Goal: Obtain resource: Obtain resource

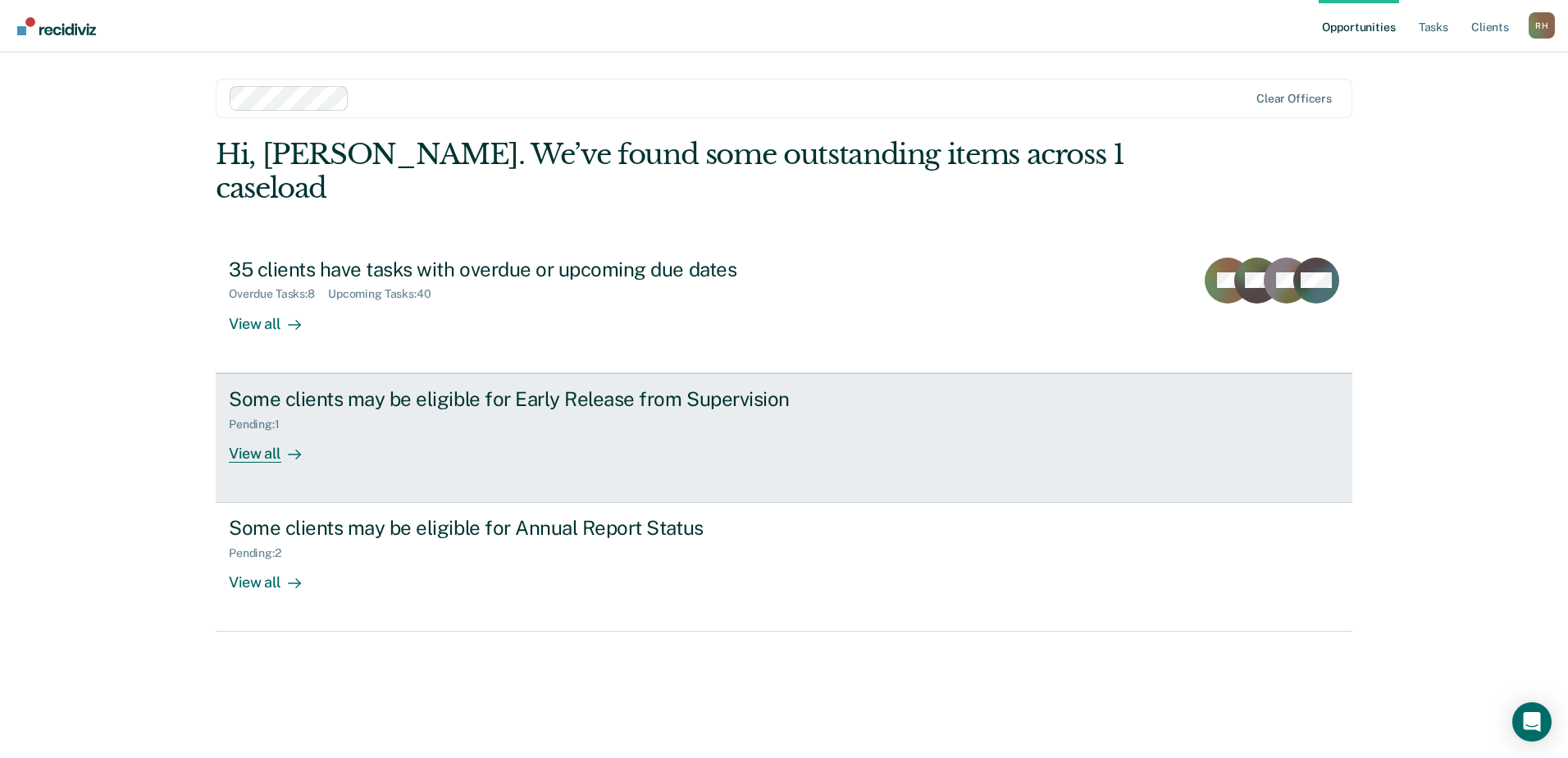
click at [506, 446] on link "Some clients may be eligible for Early Release from Supervision Pending : 1 Vie…" at bounding box center [784, 438] width 1136 height 130
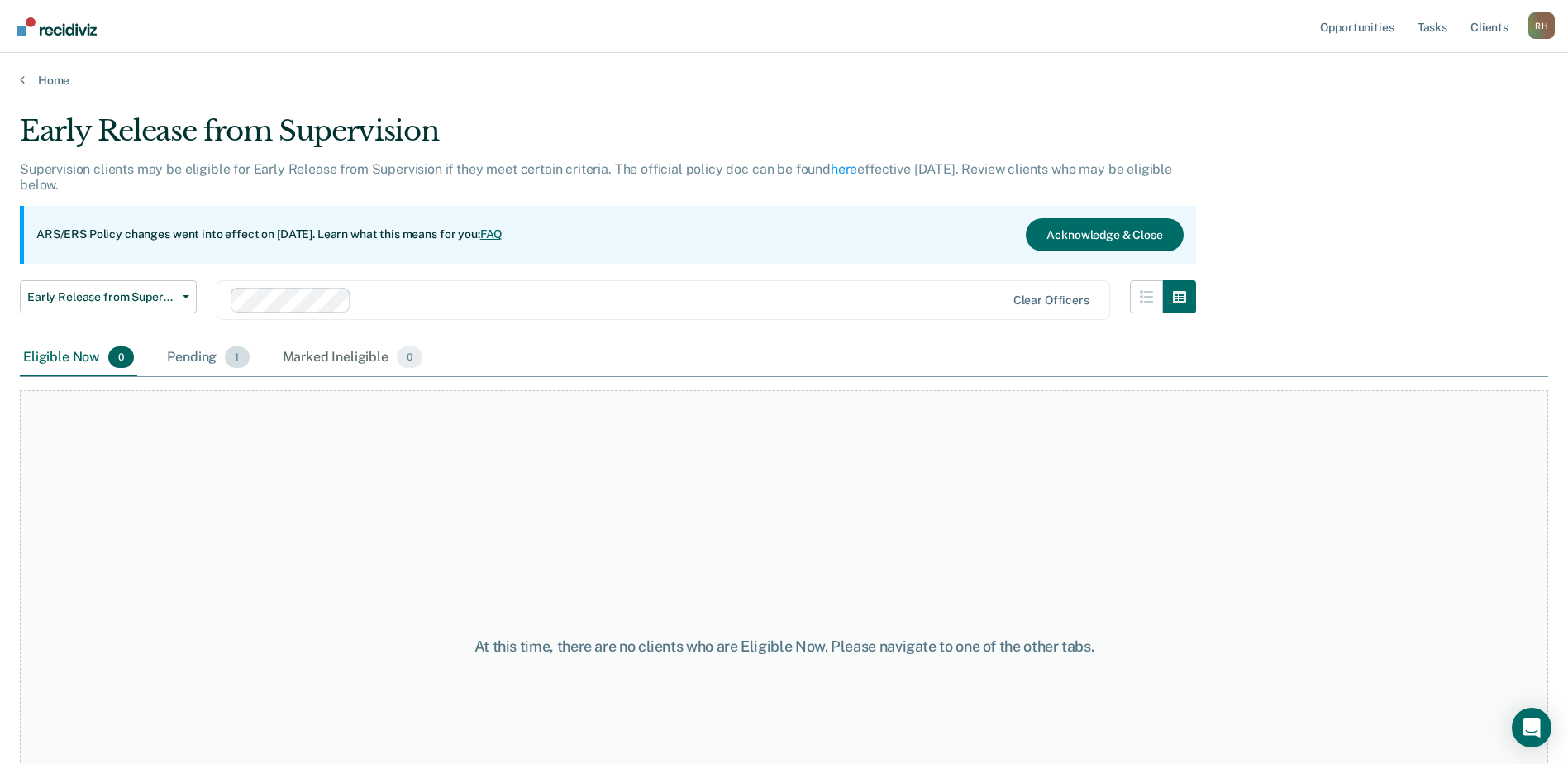
click at [212, 357] on div "Pending 1" at bounding box center [207, 357] width 88 height 37
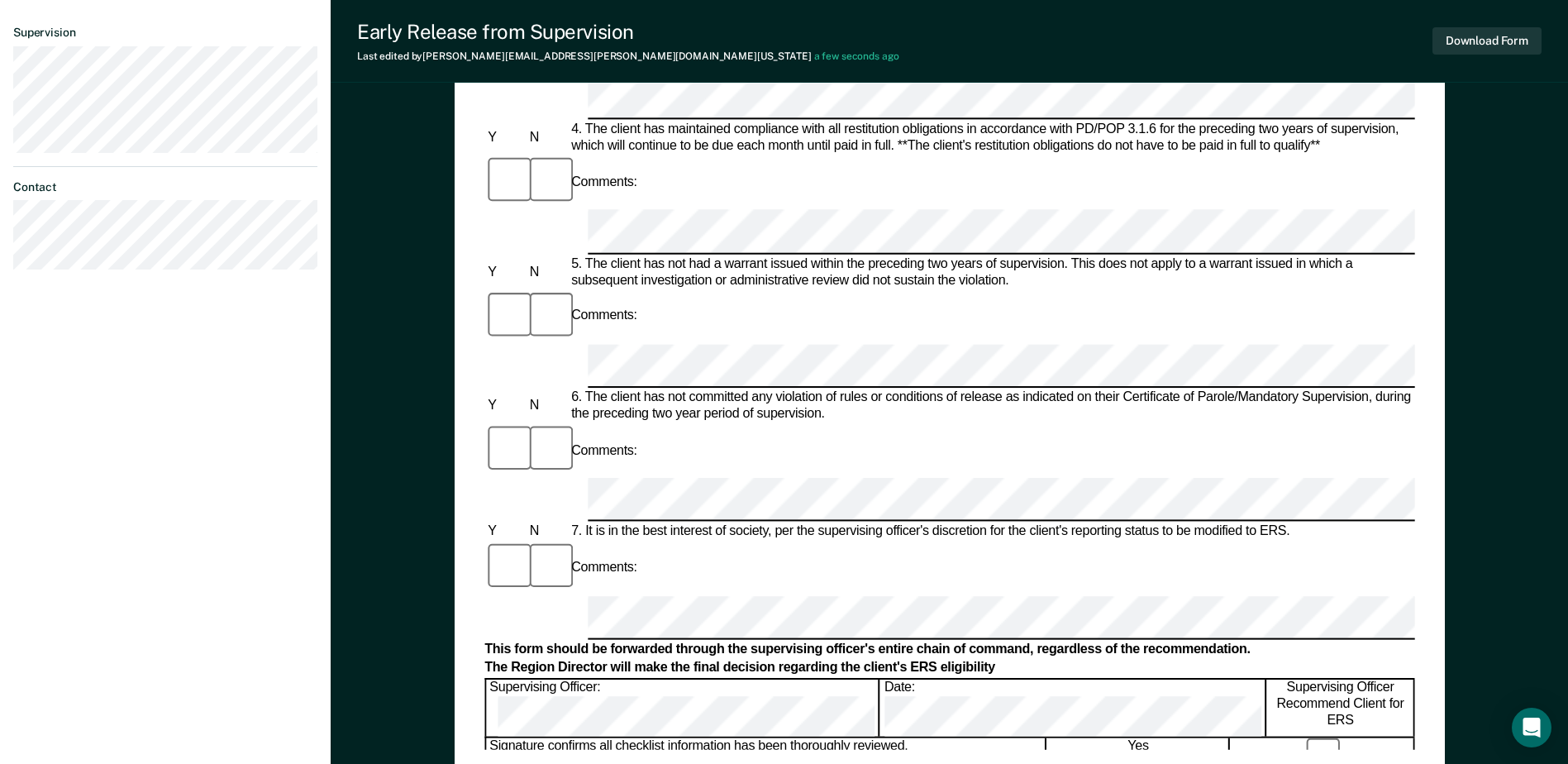
scroll to position [661, 0]
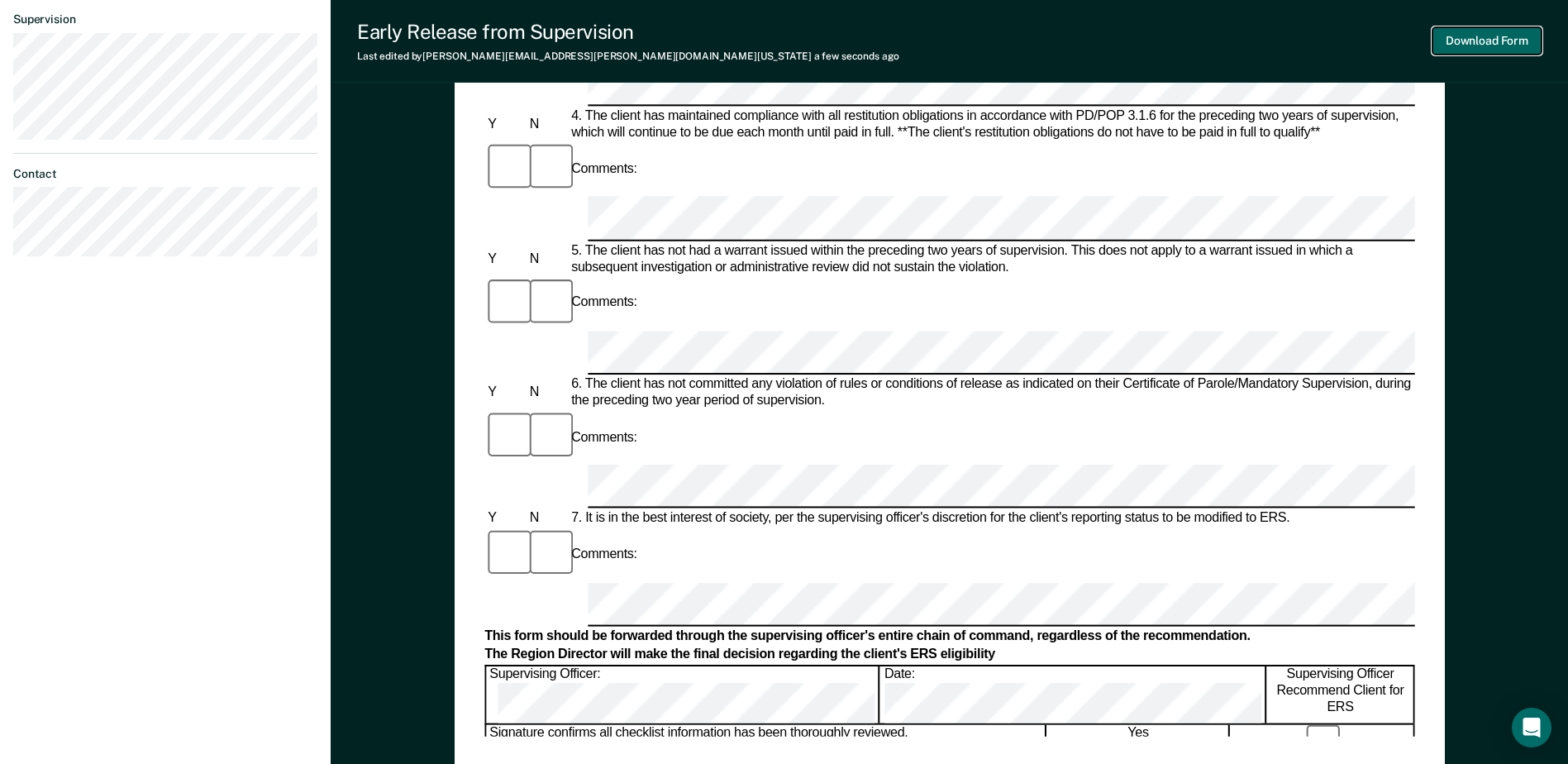
click at [1518, 40] on button "Download Form" at bounding box center [1487, 41] width 109 height 27
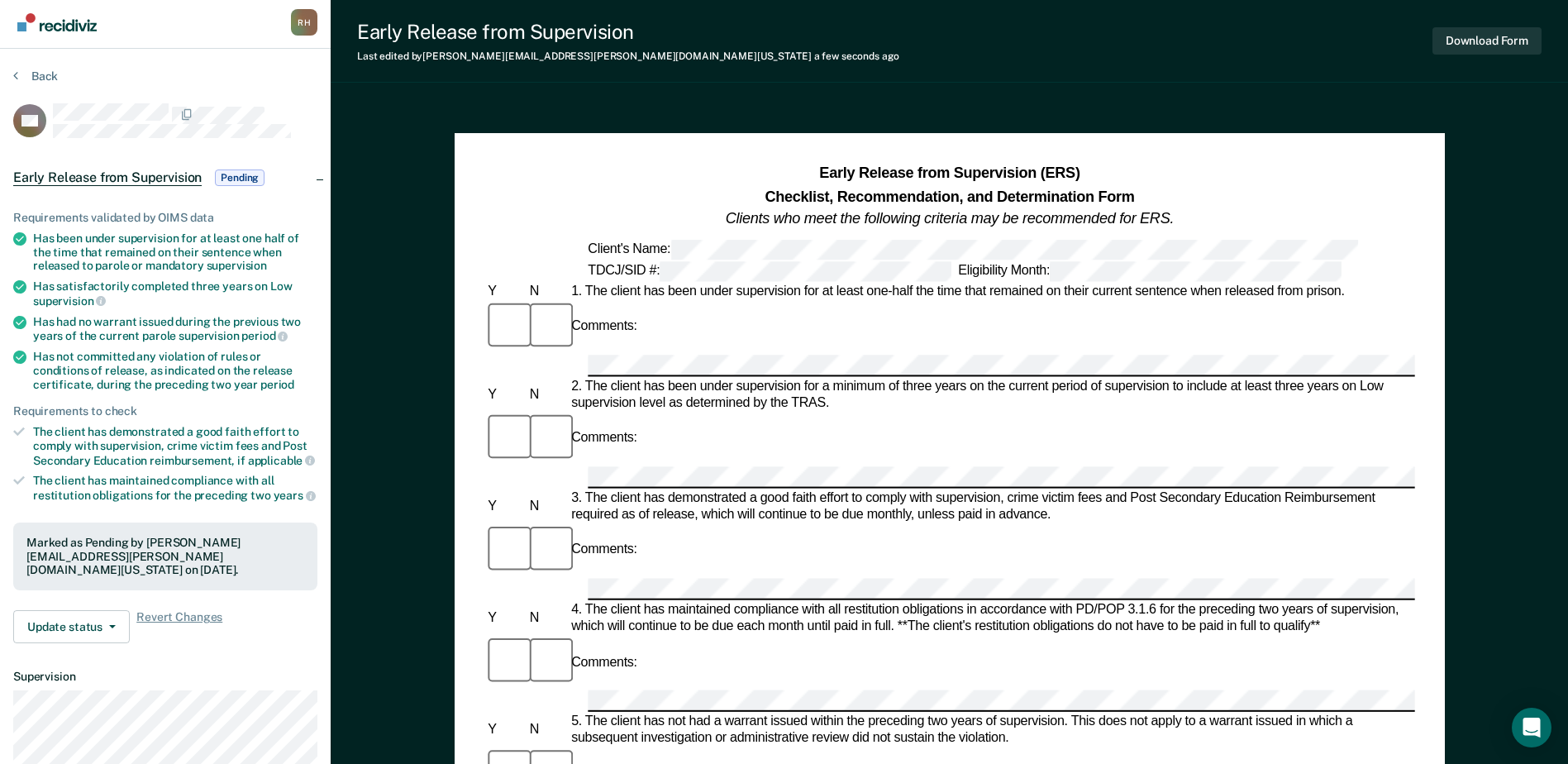
scroll to position [0, 0]
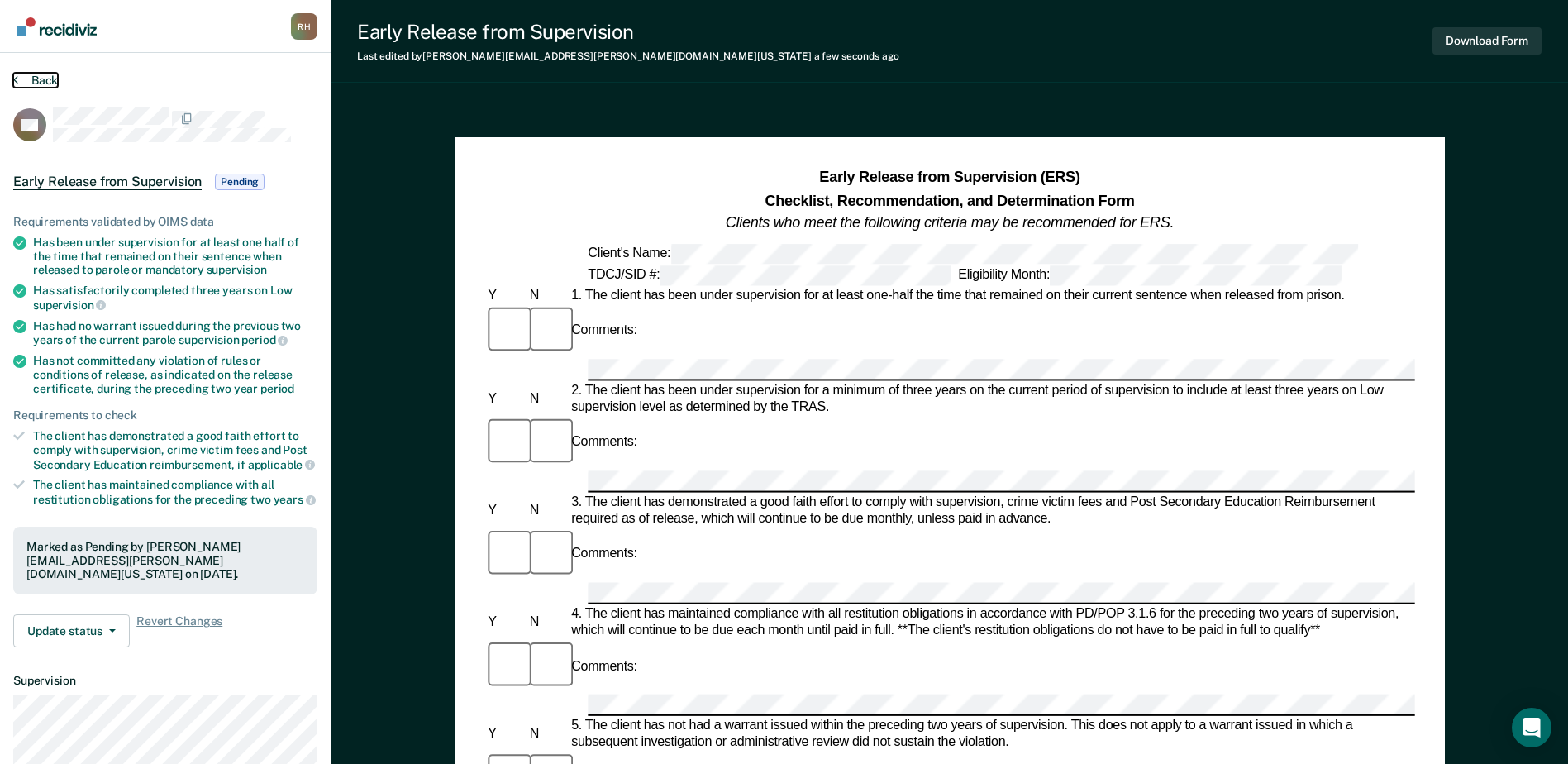
click at [41, 80] on button "Back" at bounding box center [35, 79] width 44 height 15
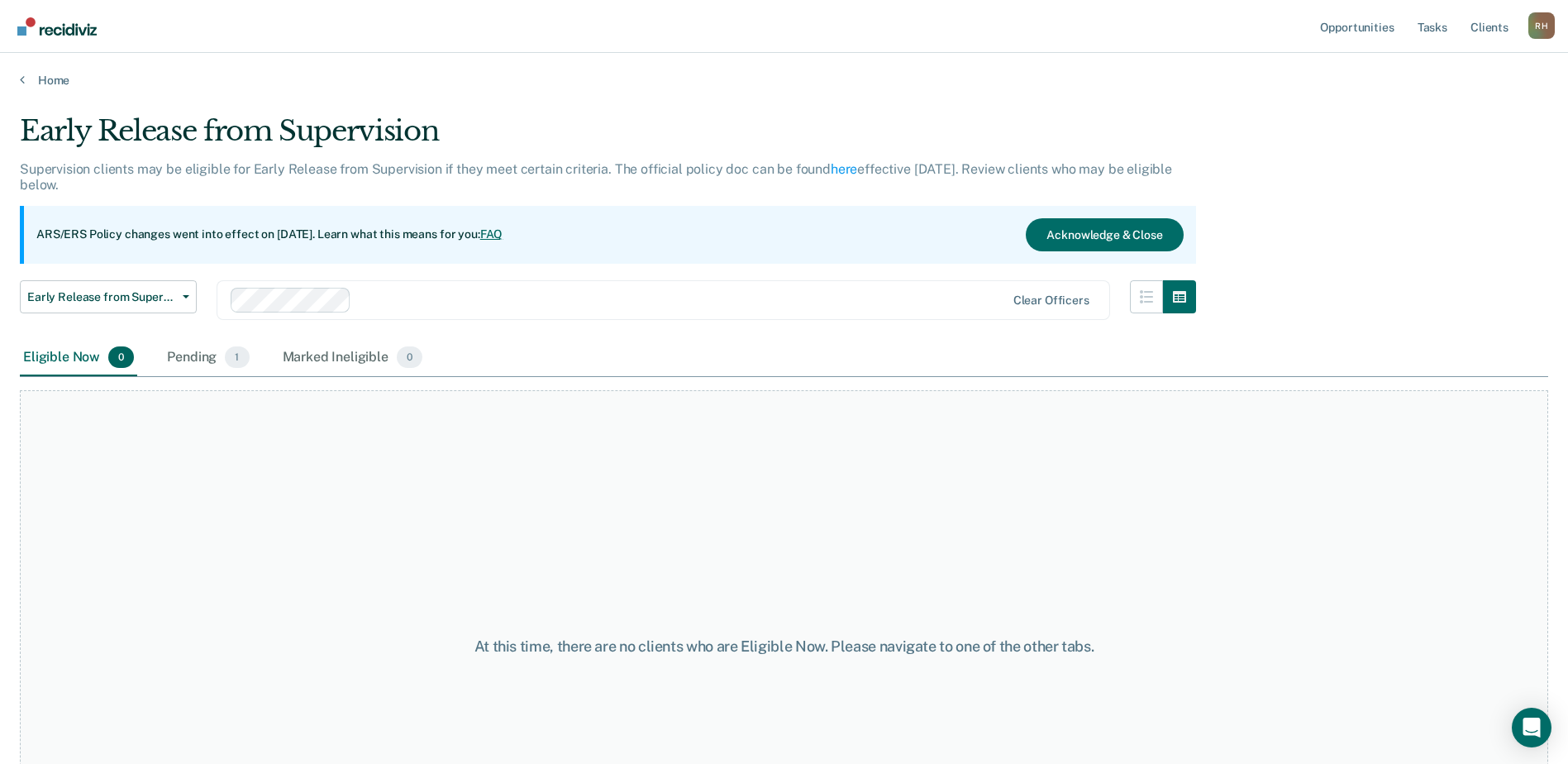
click at [18, 78] on div "Home" at bounding box center [784, 70] width 1568 height 35
click at [38, 80] on link "Home" at bounding box center [784, 79] width 1528 height 15
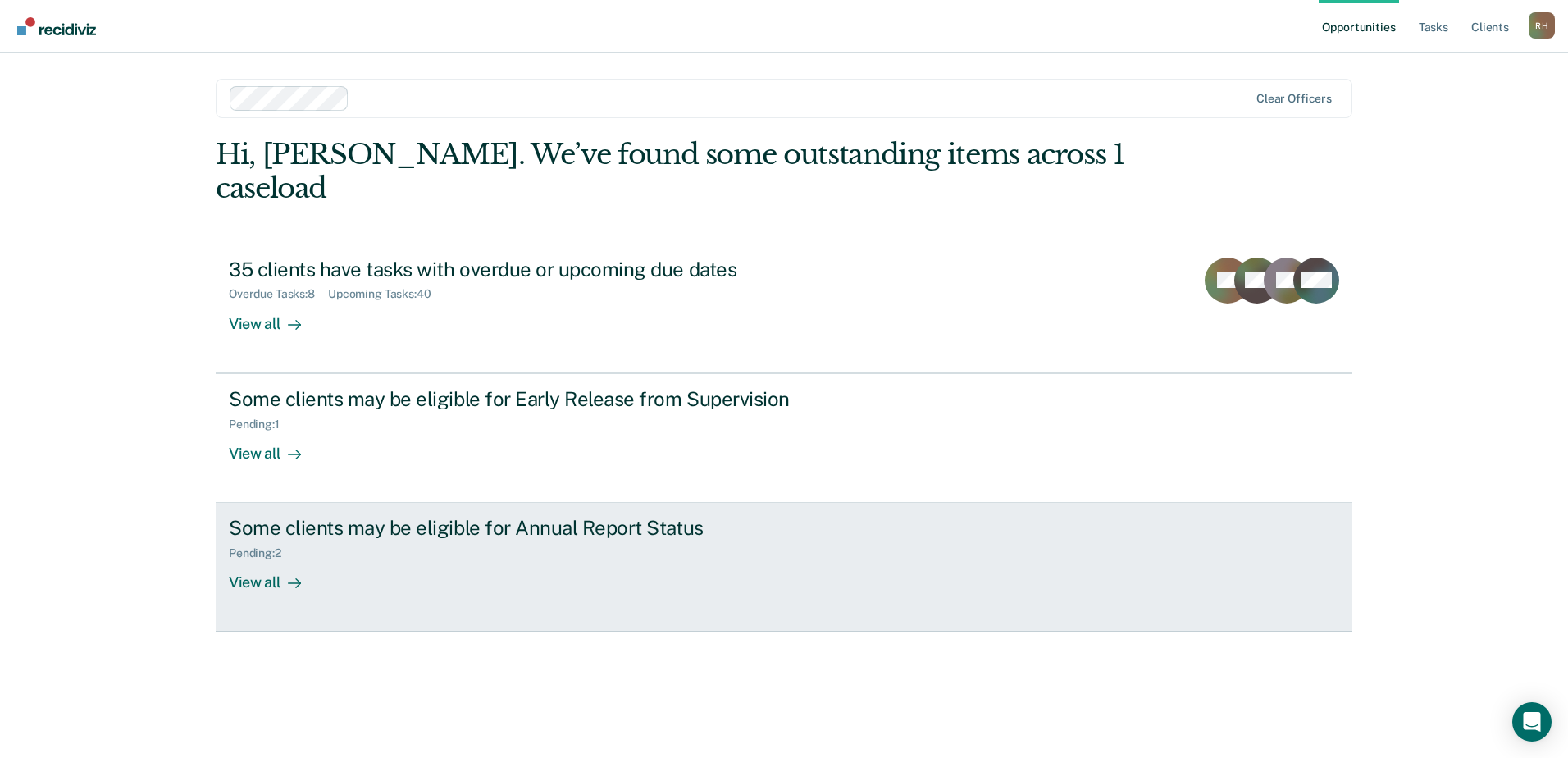
click at [372, 539] on div "Pending : 2" at bounding box center [516, 549] width 576 height 20
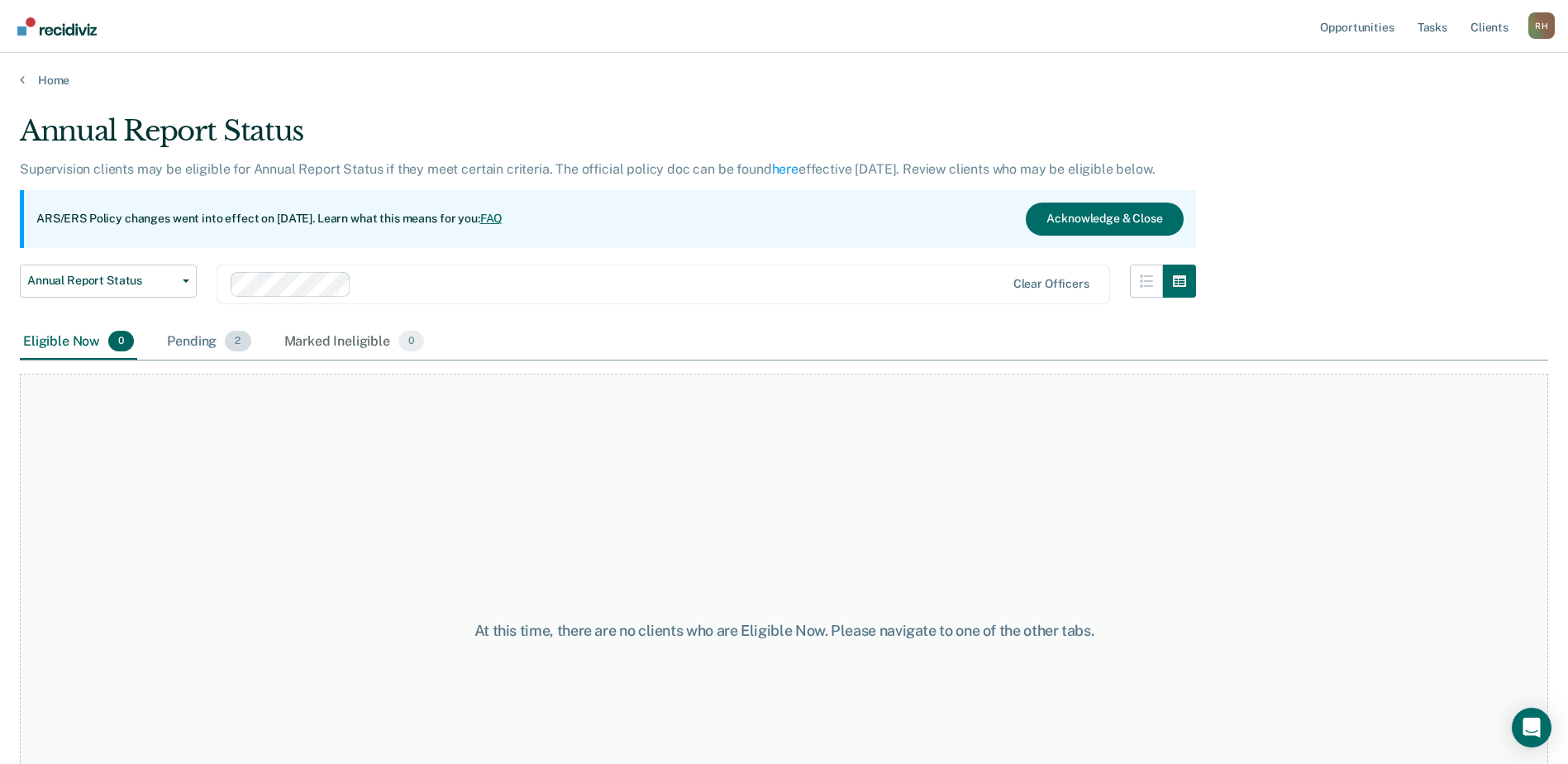
click at [187, 338] on div "Pending 2" at bounding box center [208, 342] width 90 height 37
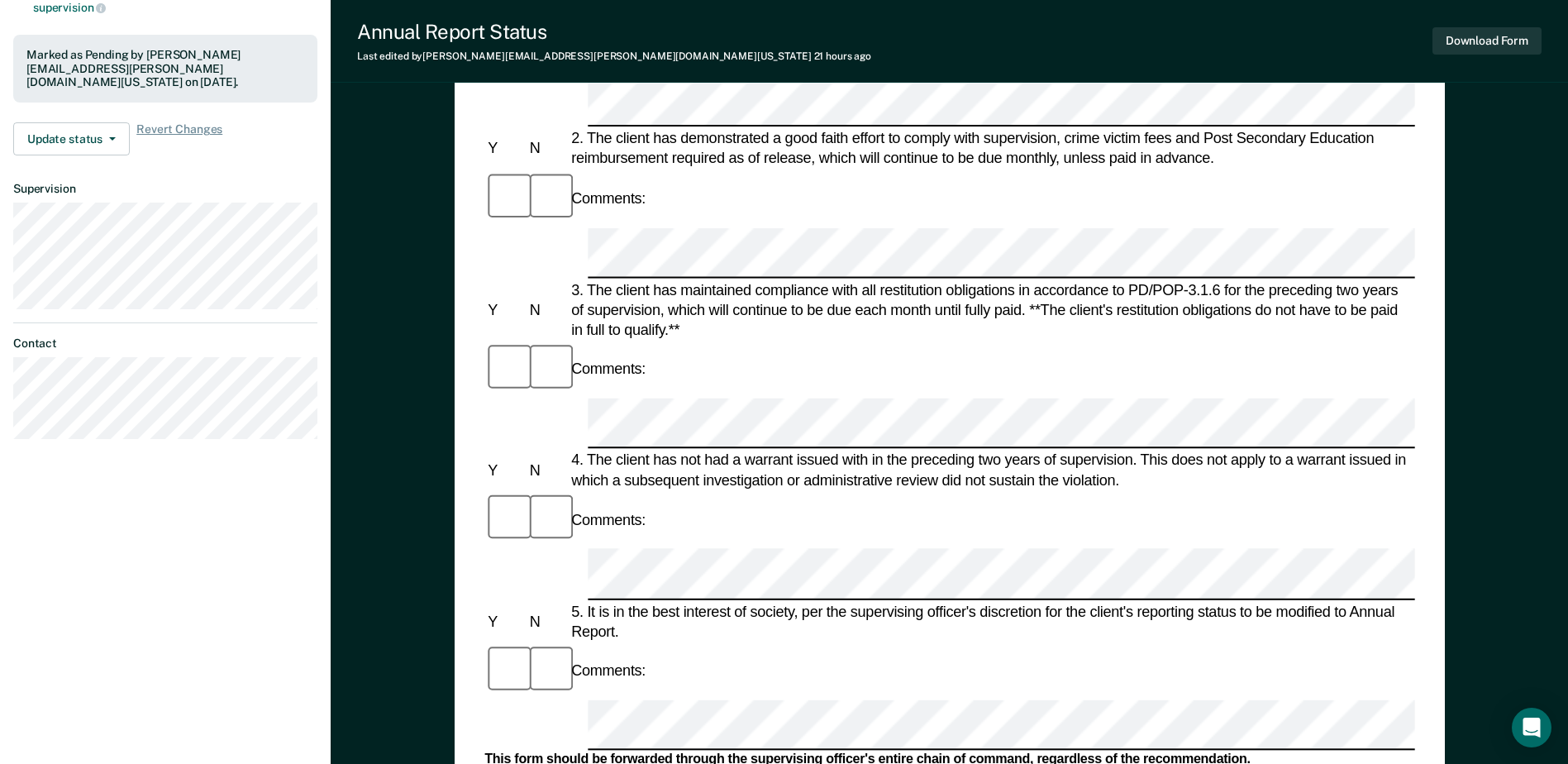
scroll to position [414, 0]
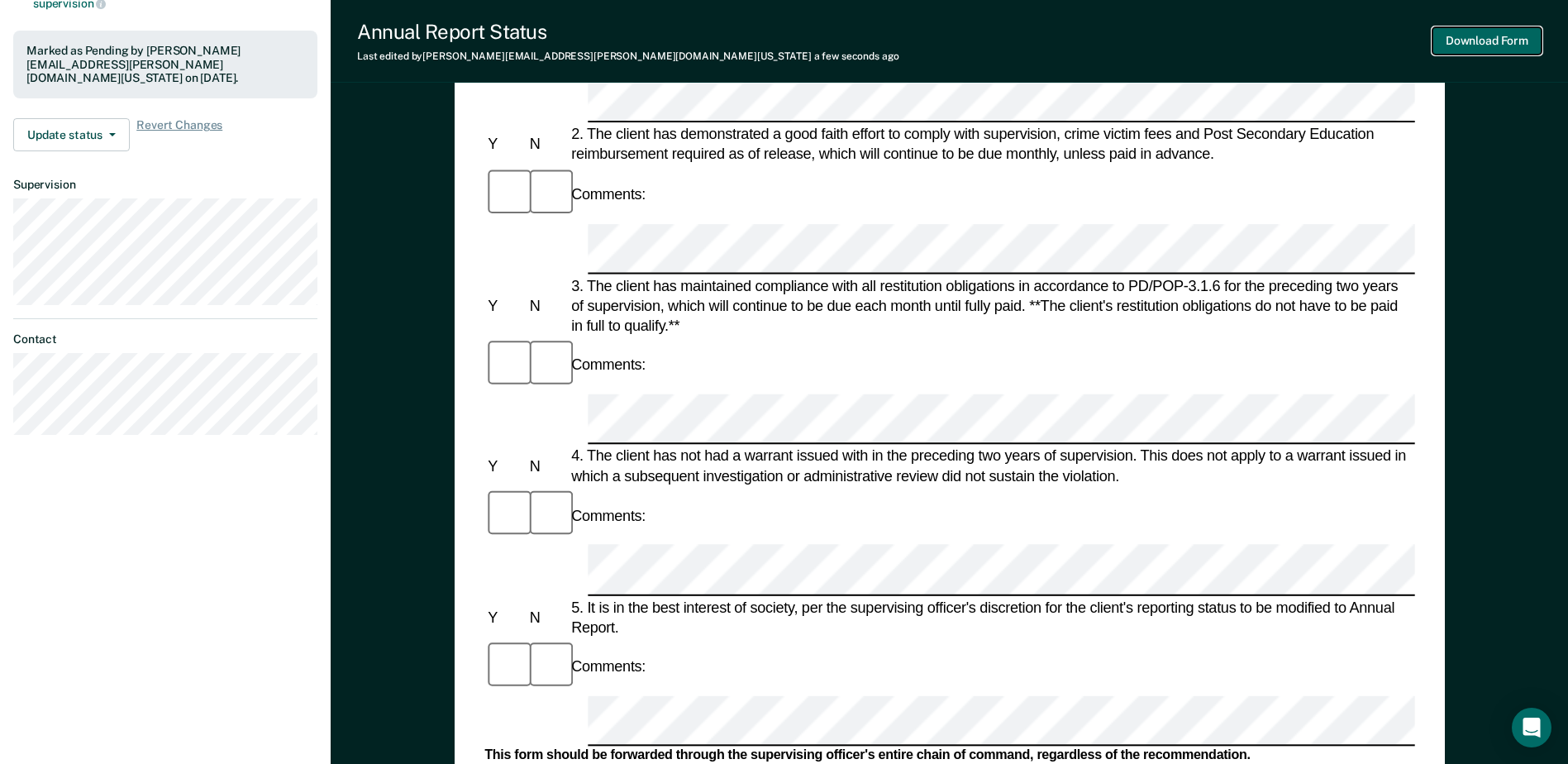
click at [1483, 34] on button "Download Form" at bounding box center [1487, 41] width 109 height 27
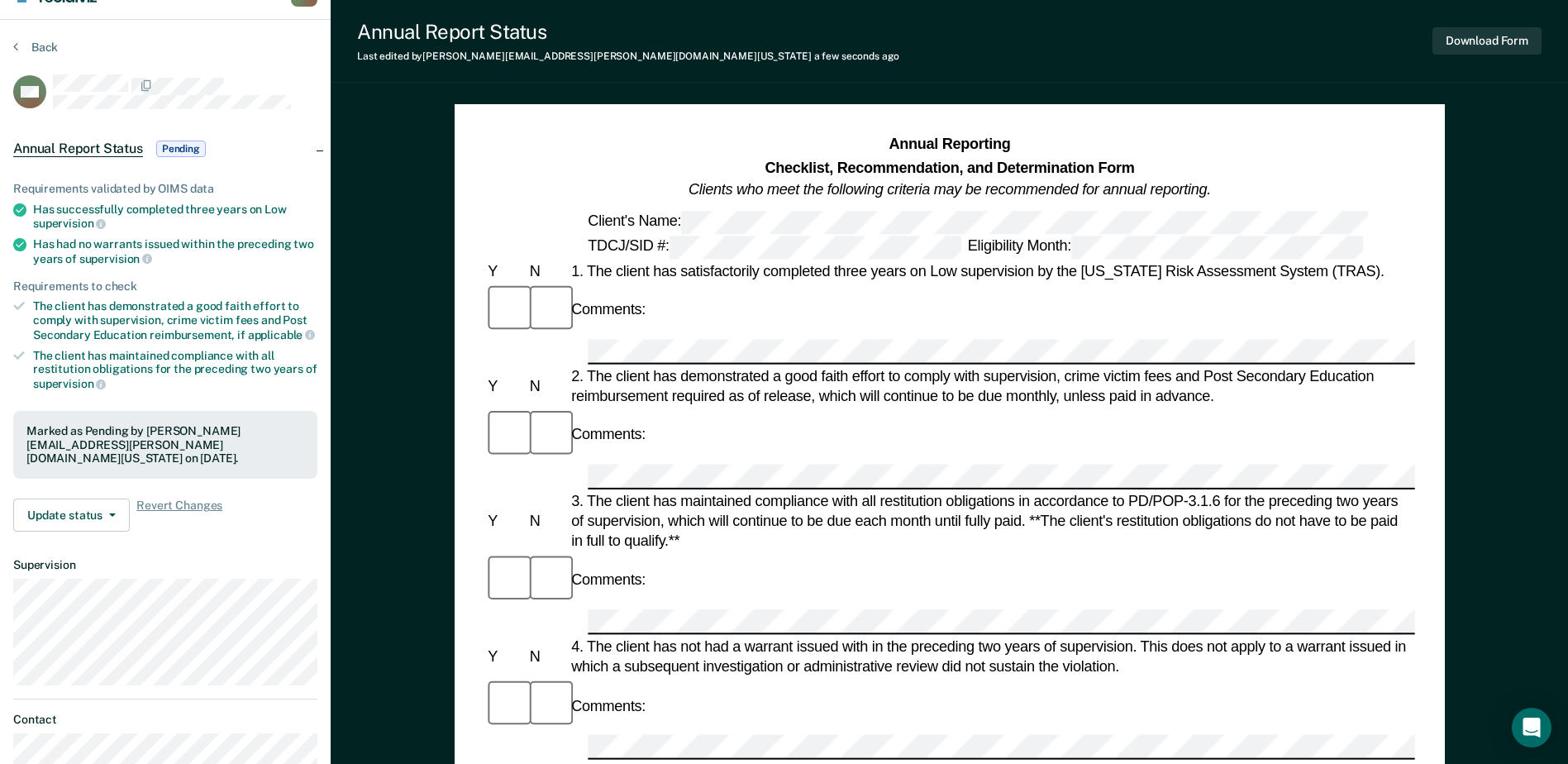
scroll to position [0, 0]
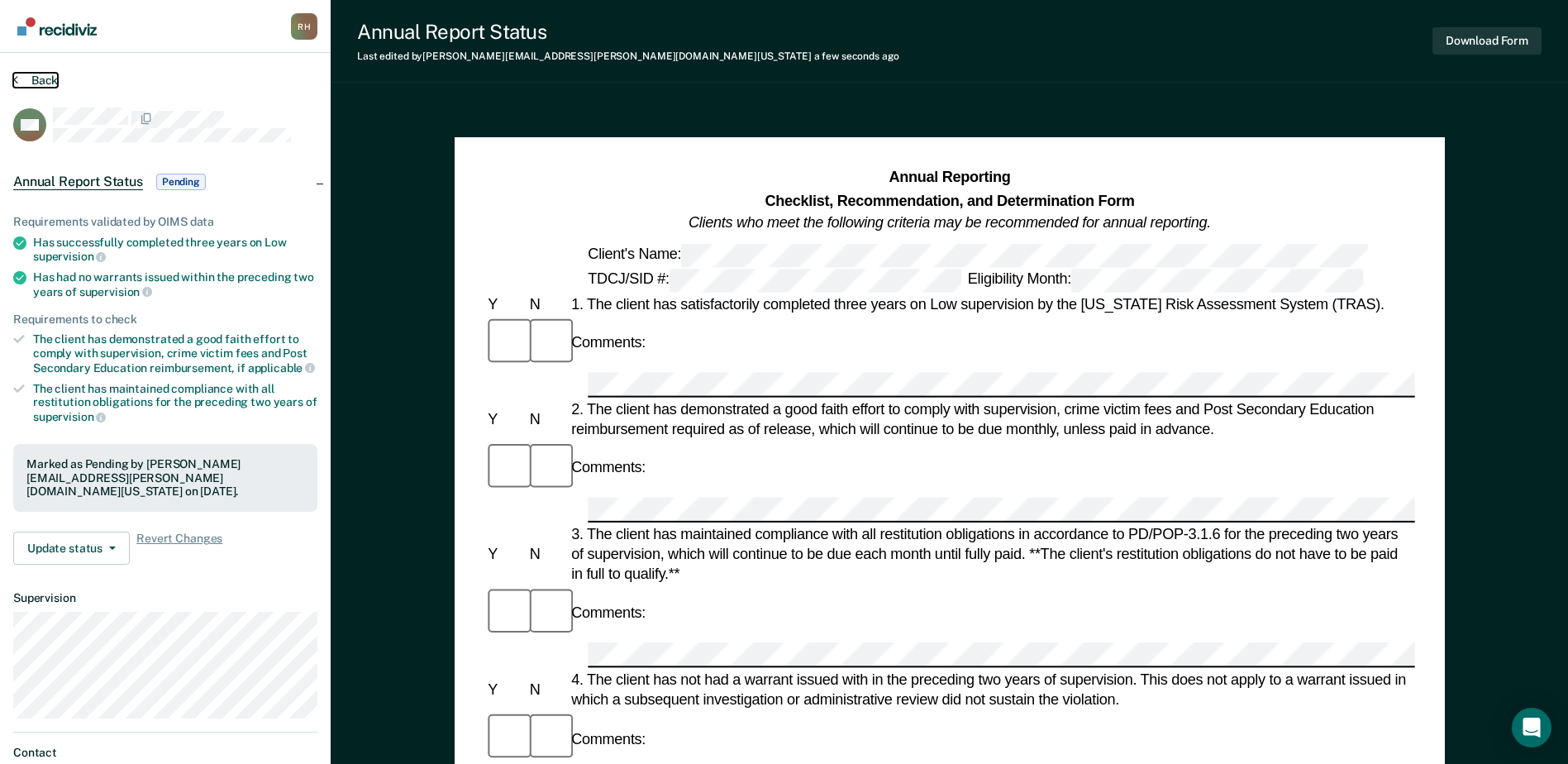
click at [23, 79] on button "Back" at bounding box center [35, 79] width 44 height 15
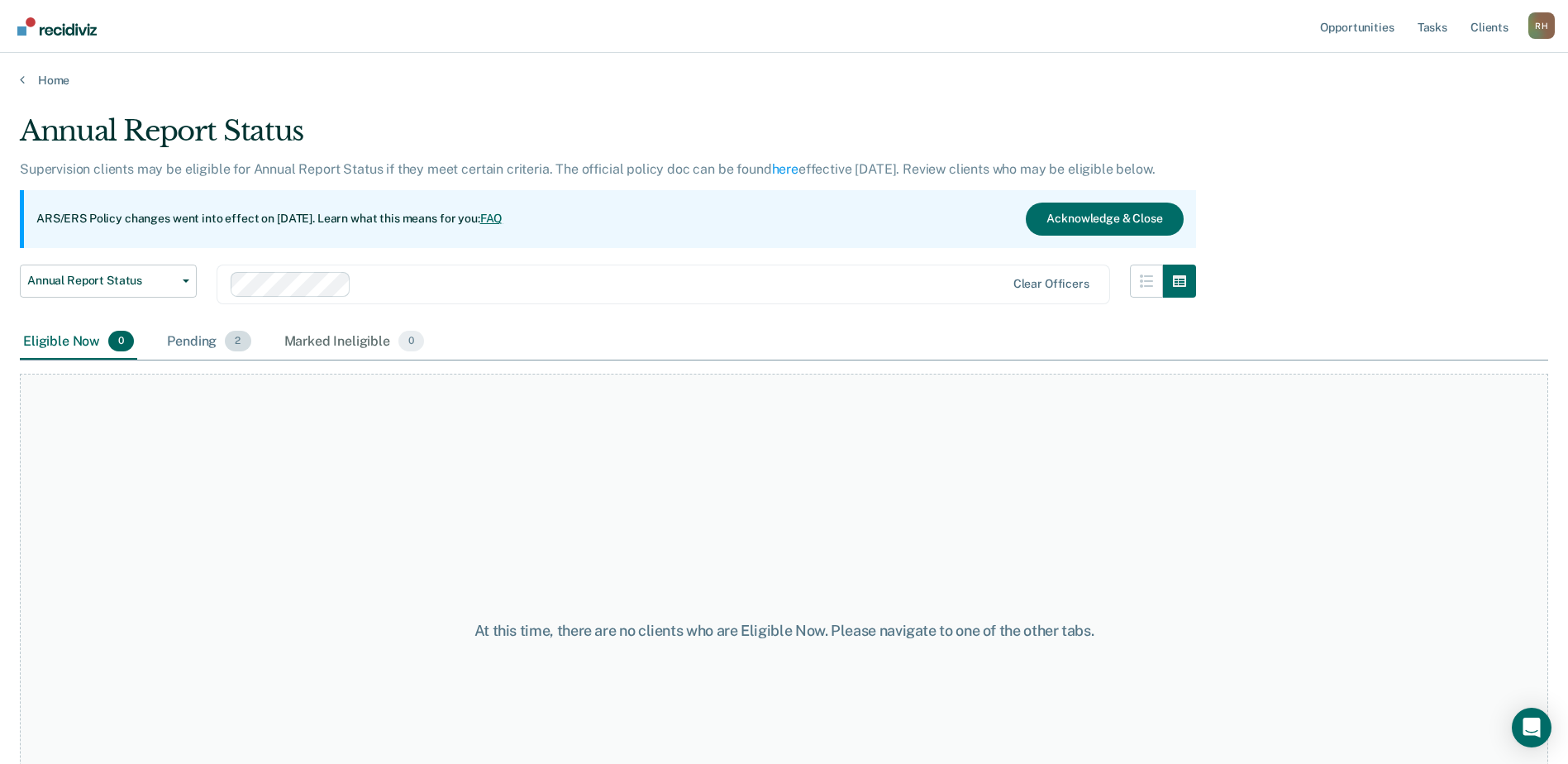
click at [198, 334] on div "Pending 2" at bounding box center [208, 342] width 90 height 37
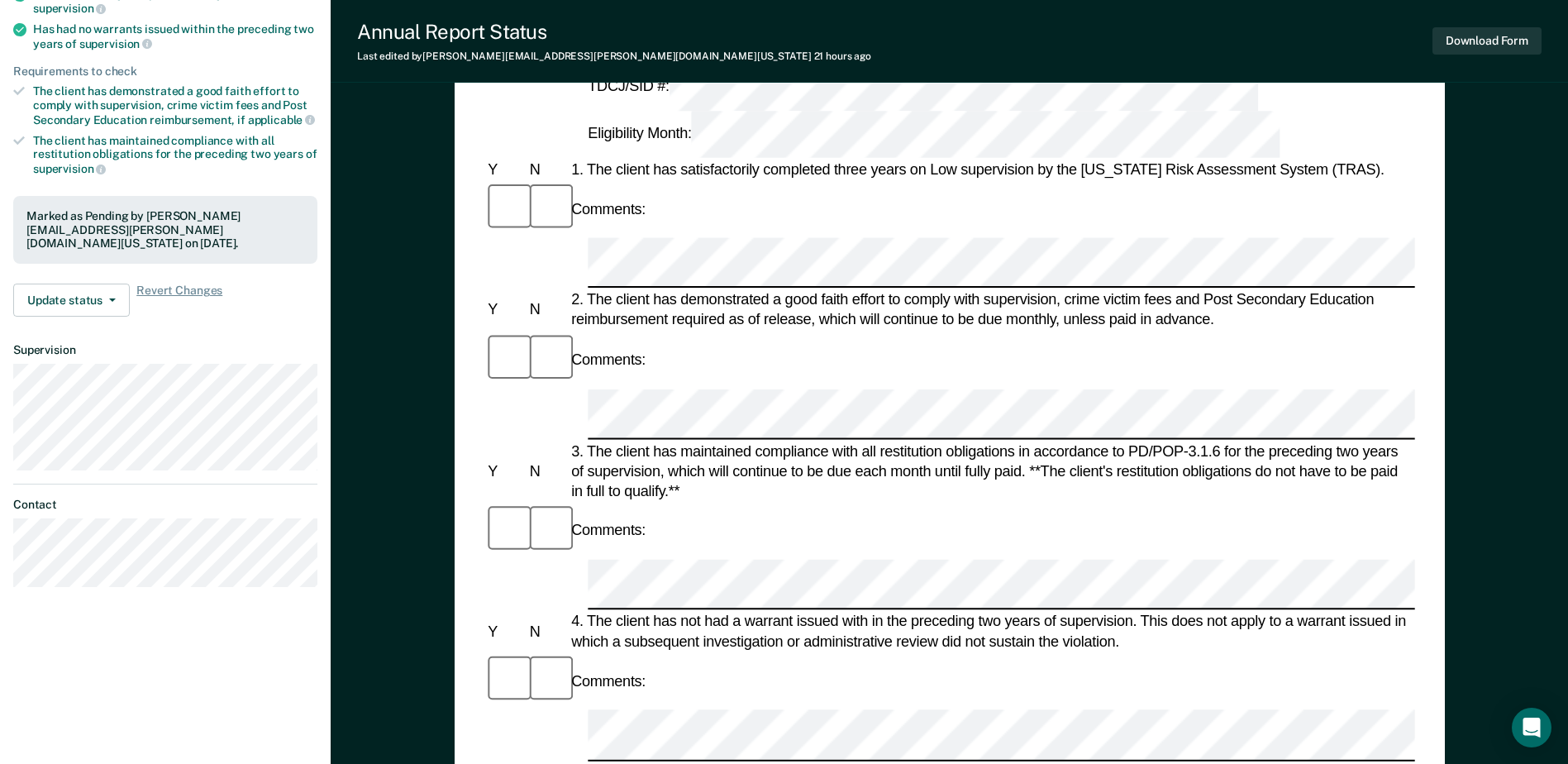
scroll to position [331, 0]
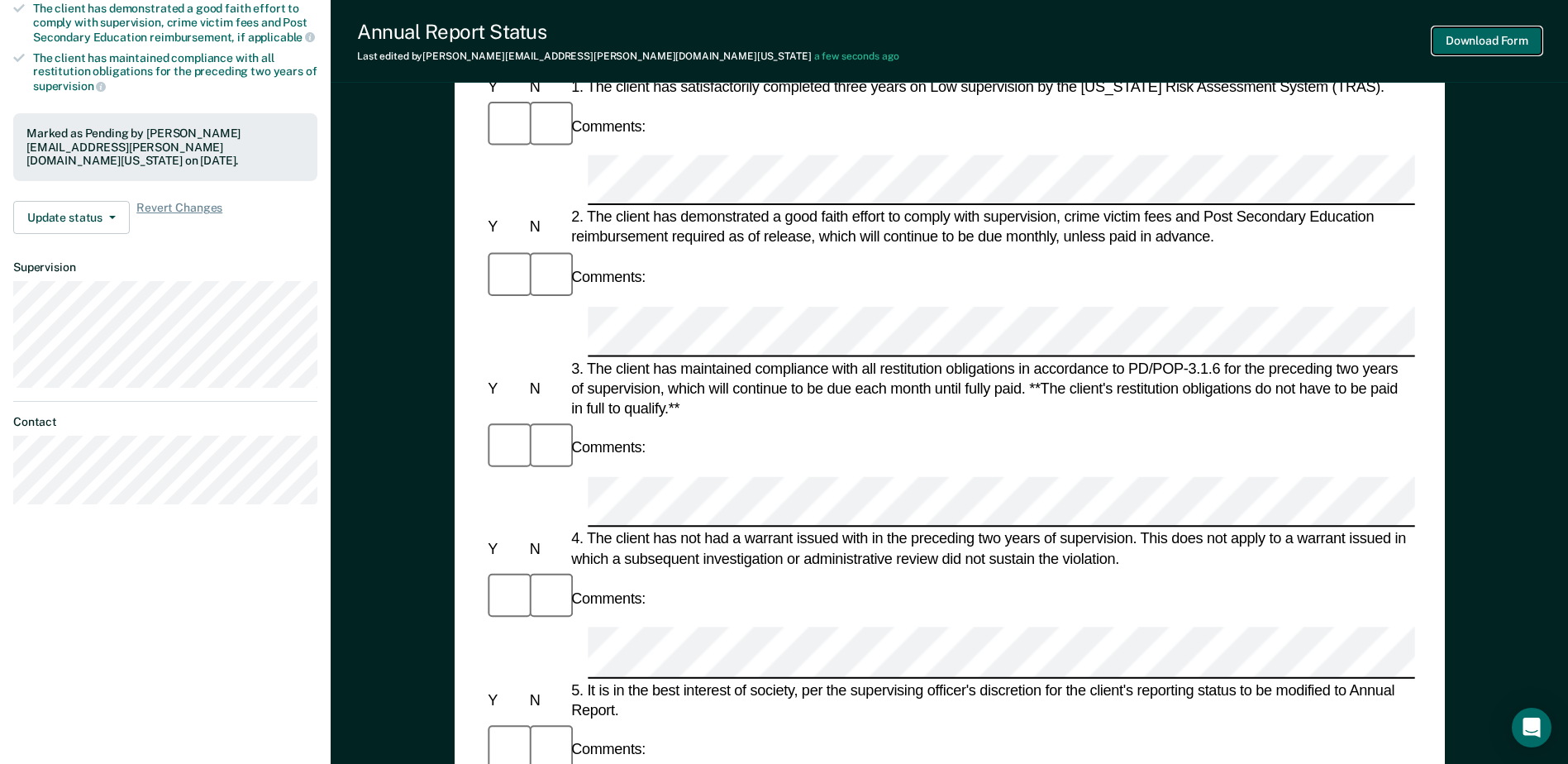
click at [1486, 38] on button "Download Form" at bounding box center [1487, 41] width 109 height 27
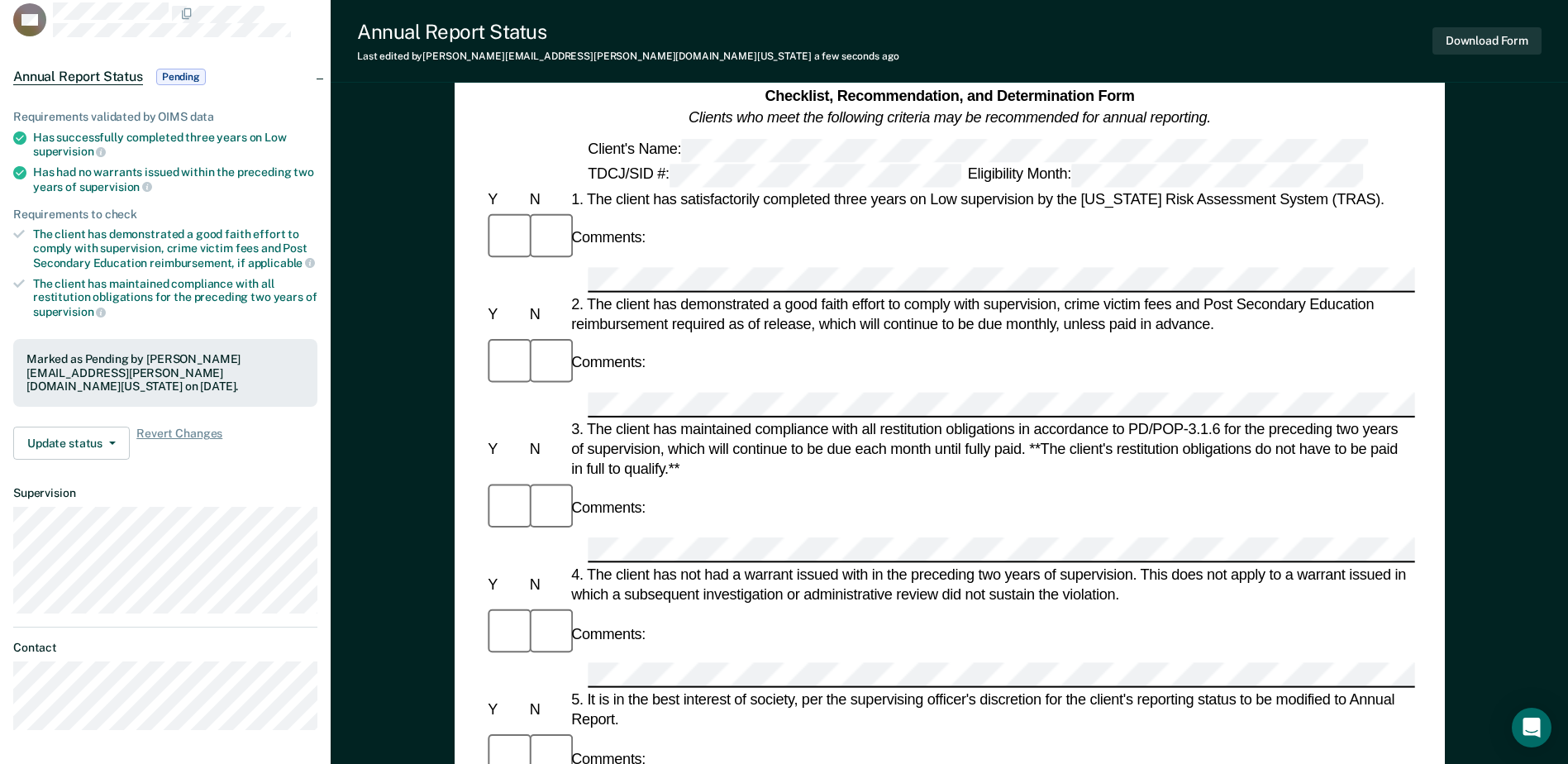
scroll to position [0, 0]
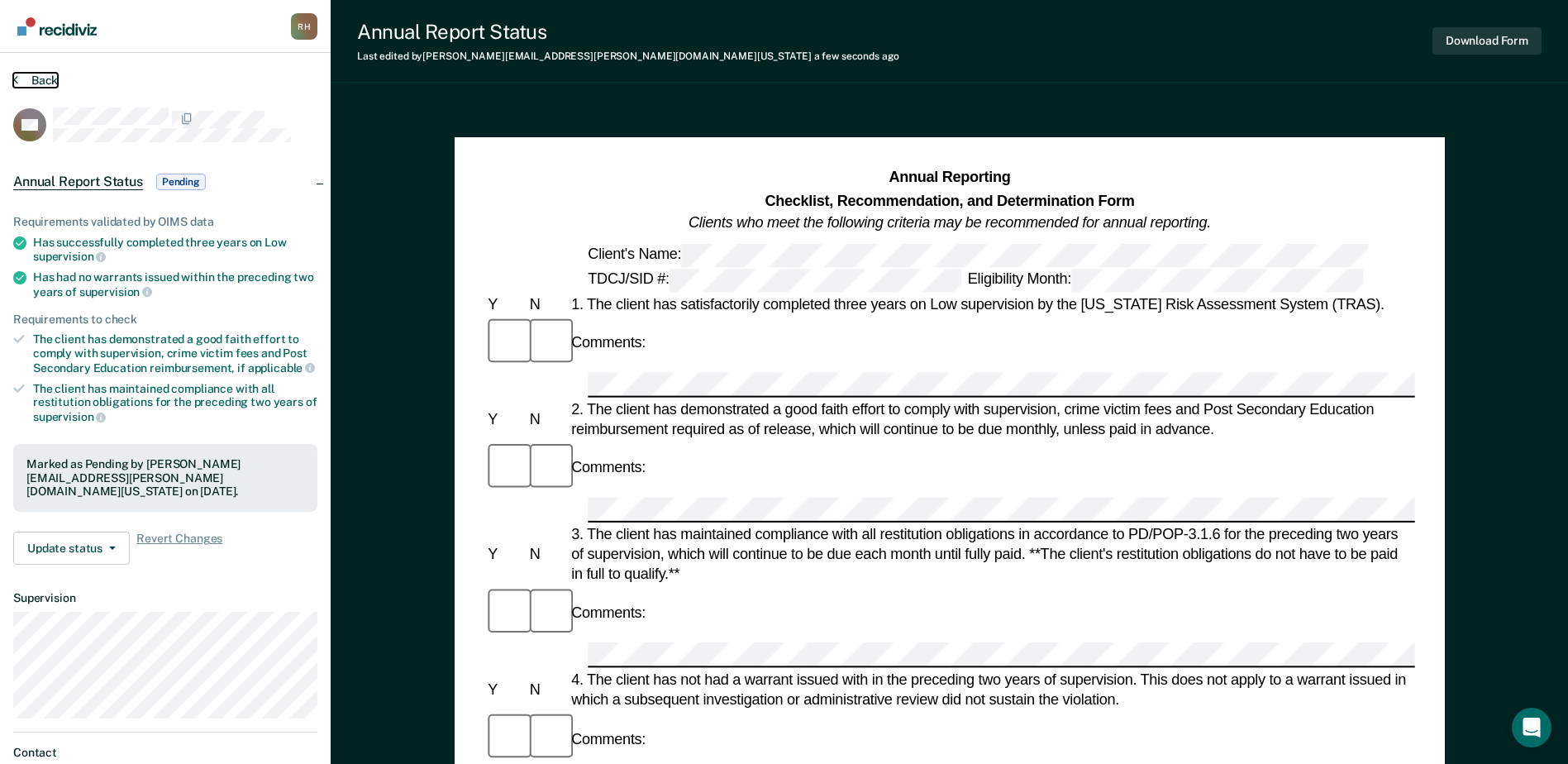
click at [28, 73] on button "Back" at bounding box center [35, 79] width 44 height 15
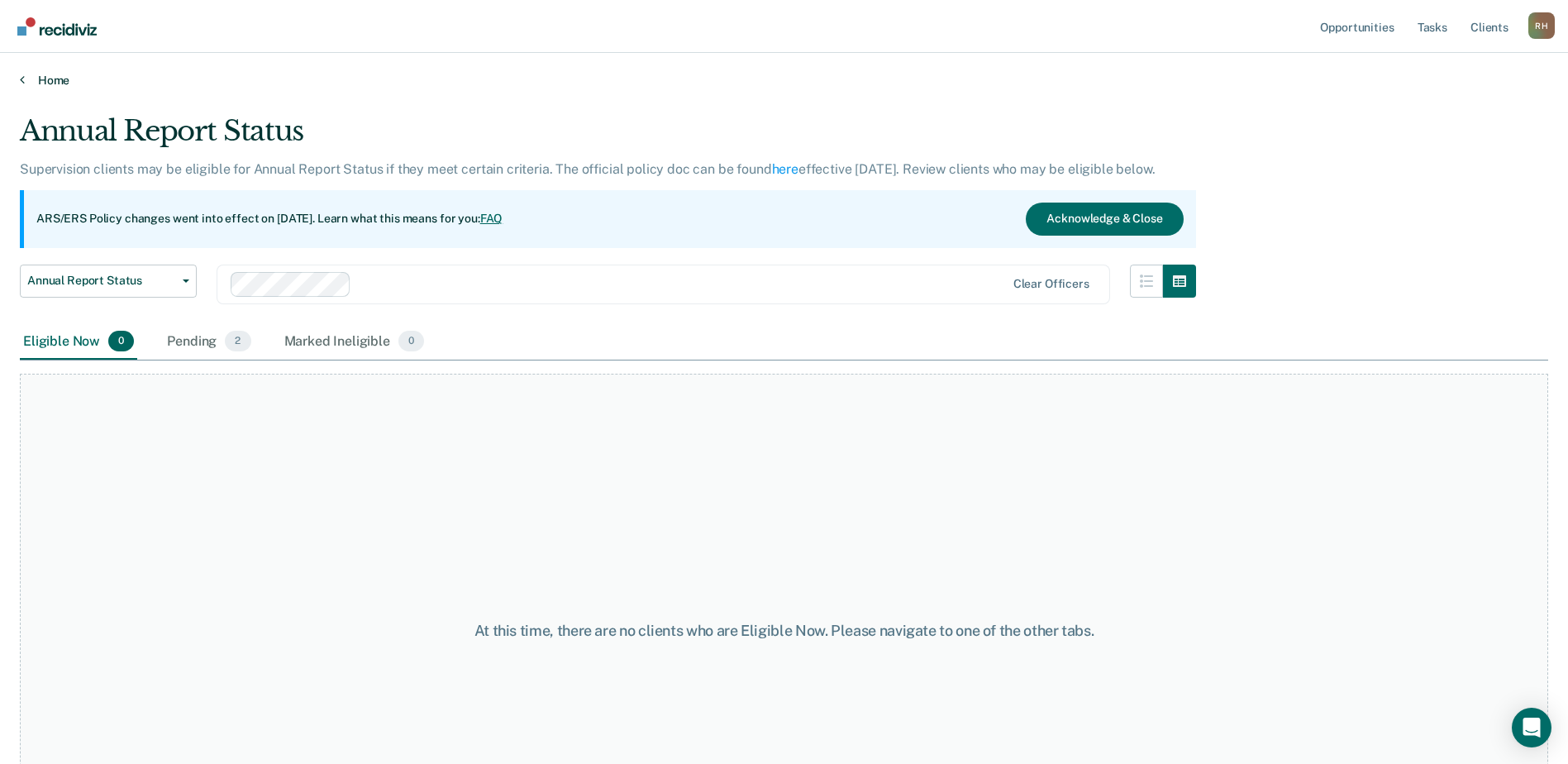
click at [27, 80] on link "Home" at bounding box center [784, 79] width 1528 height 15
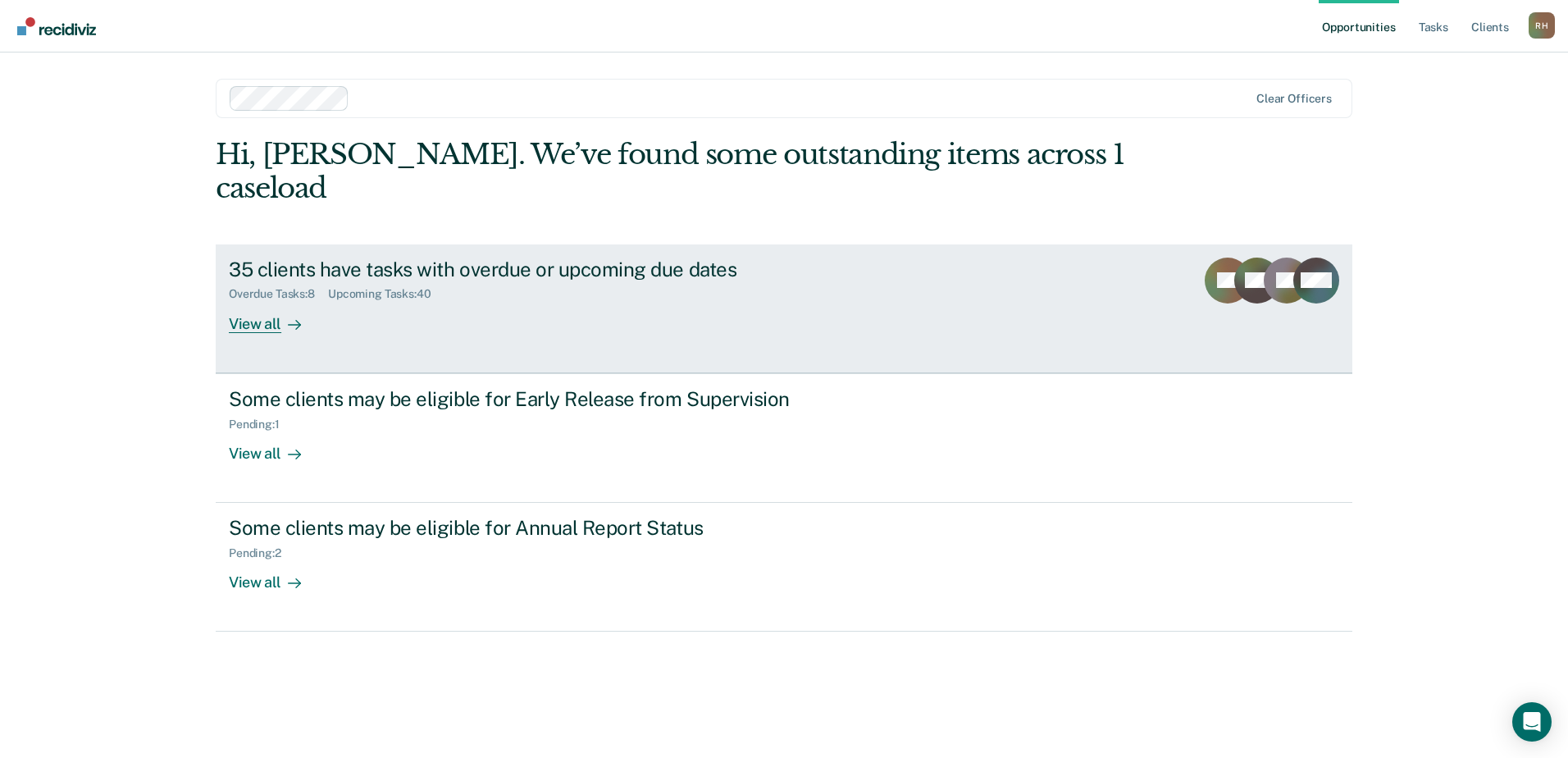
click at [259, 301] on div "View all" at bounding box center [275, 317] width 92 height 32
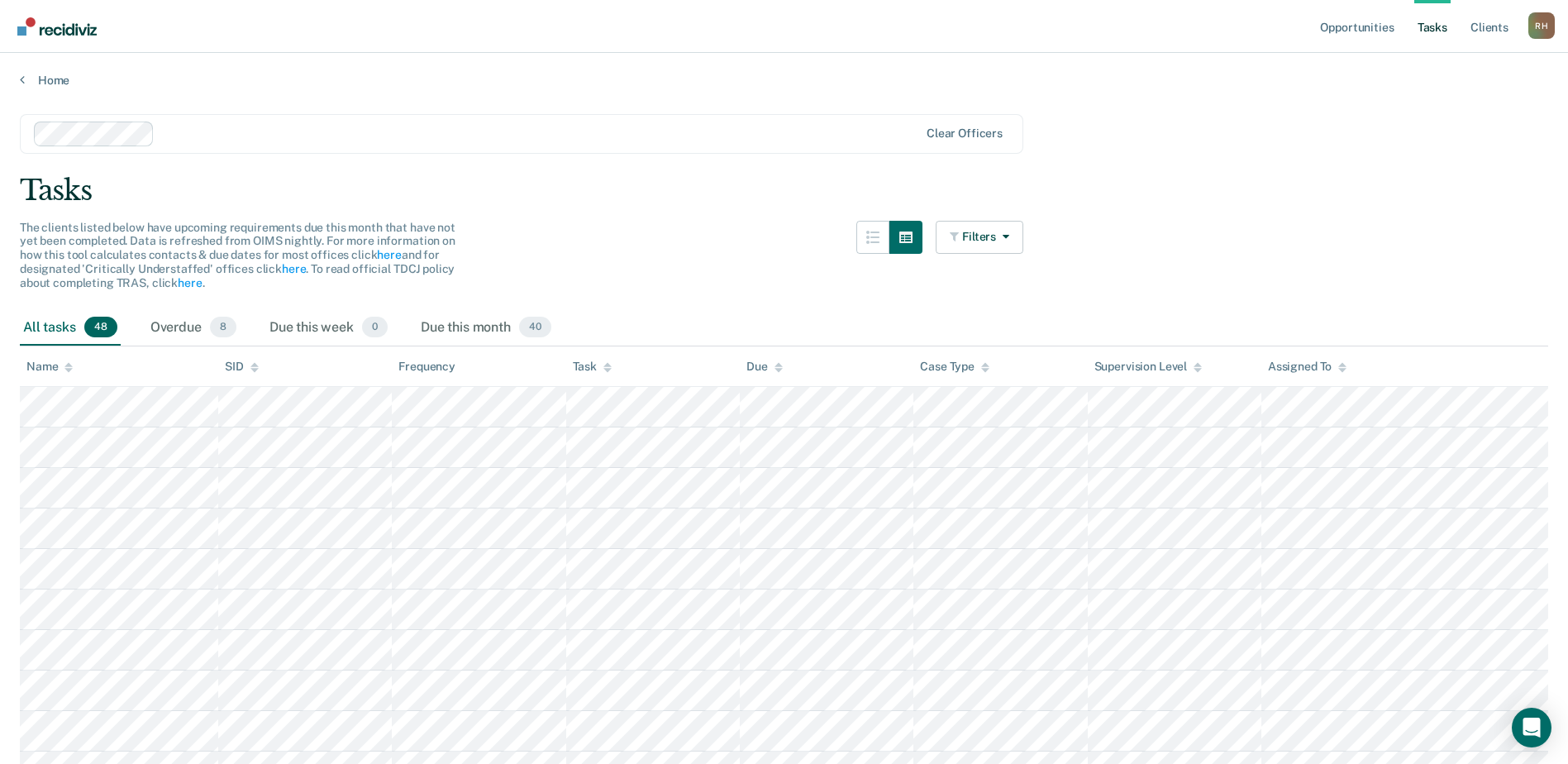
click at [593, 368] on div "Task" at bounding box center [591, 367] width 38 height 14
click at [1541, 26] on div "R H" at bounding box center [1541, 26] width 26 height 26
click at [1441, 113] on link "Log Out" at bounding box center [1475, 109] width 133 height 14
